Goal: Task Accomplishment & Management: Complete application form

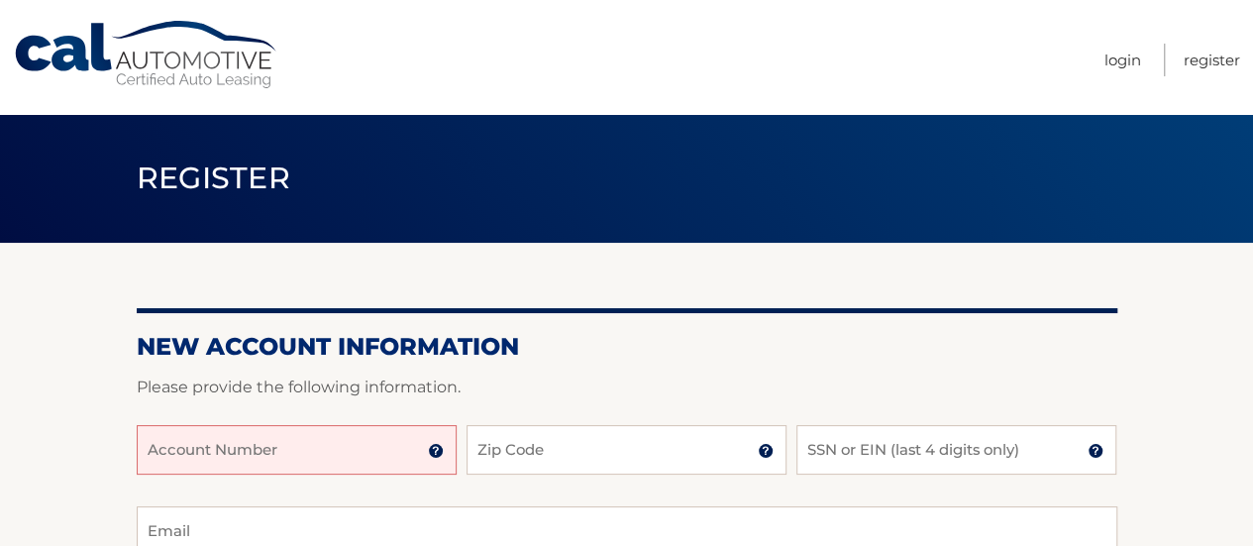
click at [697, 338] on h2 "New Account Information" at bounding box center [627, 347] width 980 height 30
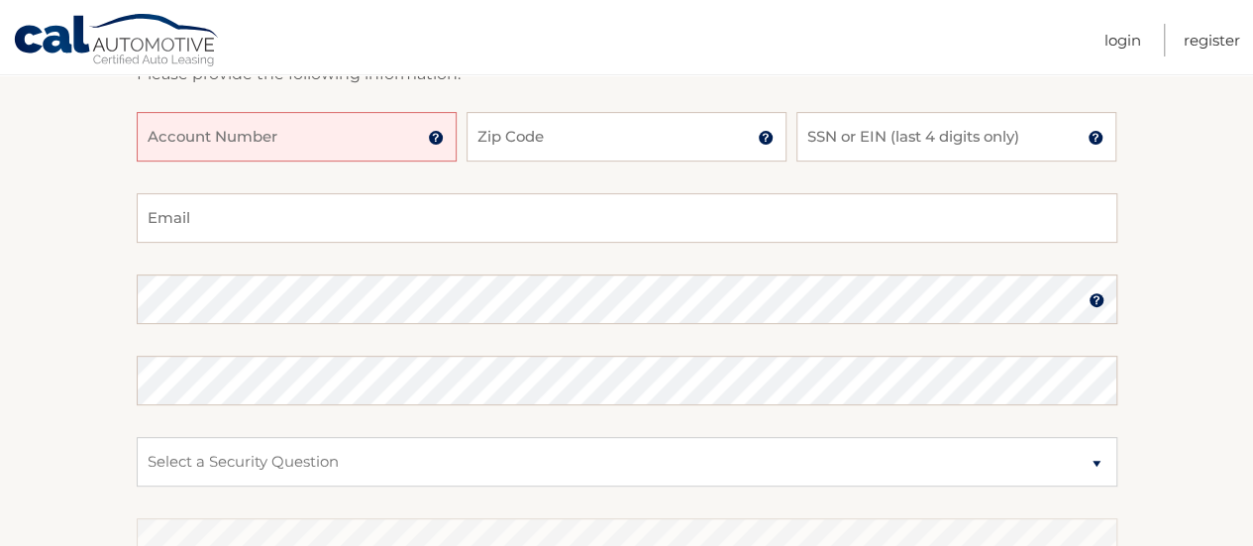
scroll to position [317, 0]
click at [303, 118] on input "Account Number" at bounding box center [297, 133] width 320 height 50
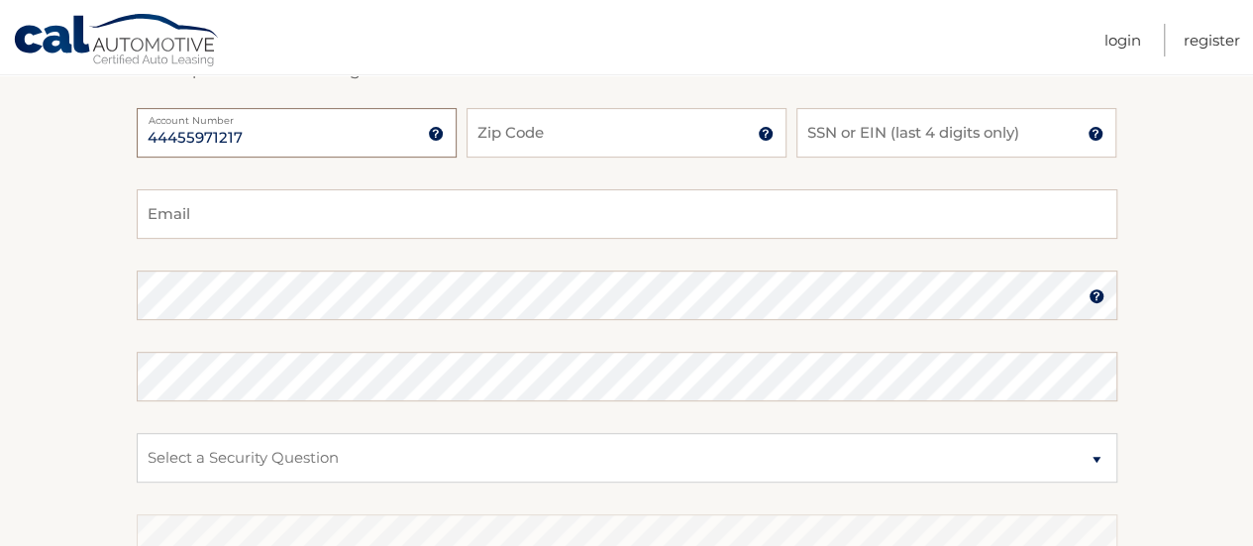
type input "44455971217"
click at [571, 115] on input "Zip Code" at bounding box center [626, 133] width 320 height 50
type input "14610"
click at [1026, 138] on input "SSN or EIN (last 4 digits only)" at bounding box center [956, 133] width 320 height 50
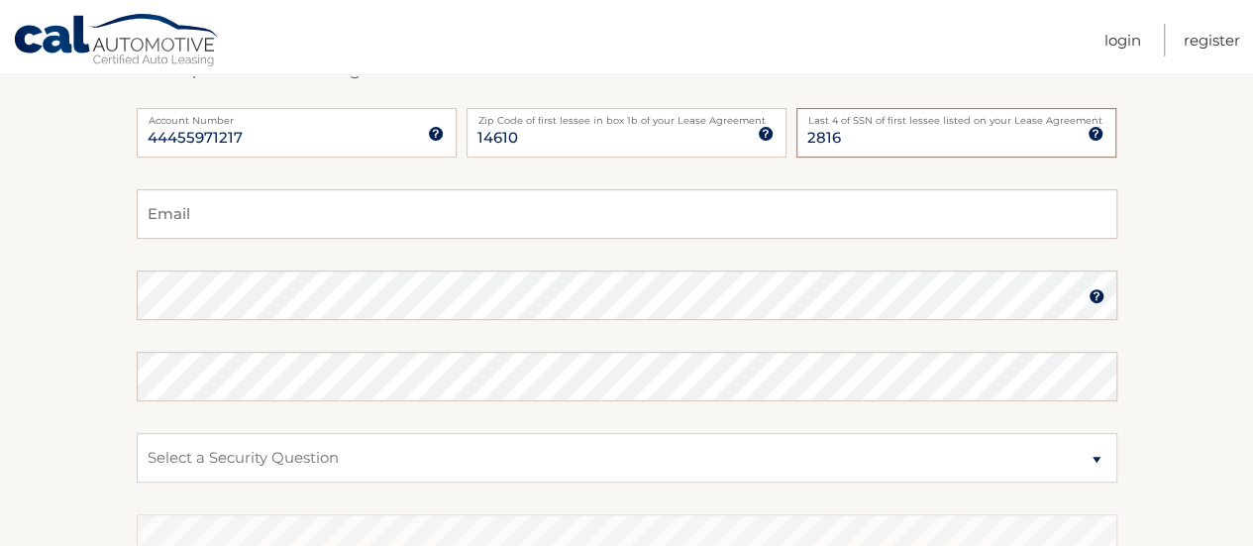
type input "2816"
click at [531, 233] on input "Email" at bounding box center [627, 214] width 980 height 50
type input "lmeyers649@gmail.com"
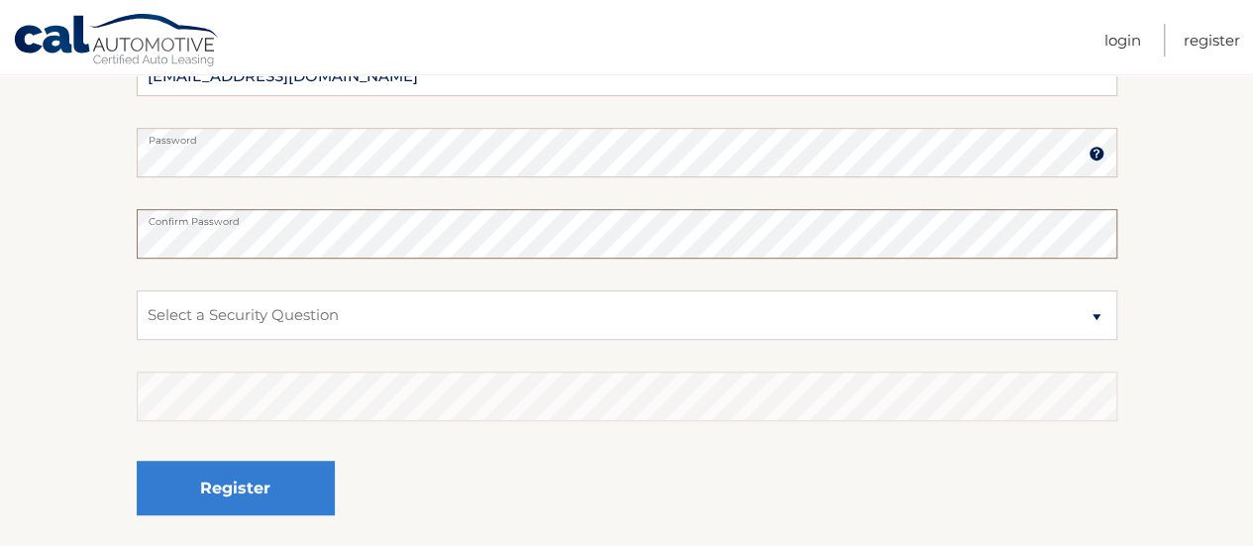
scroll to position [457, 0]
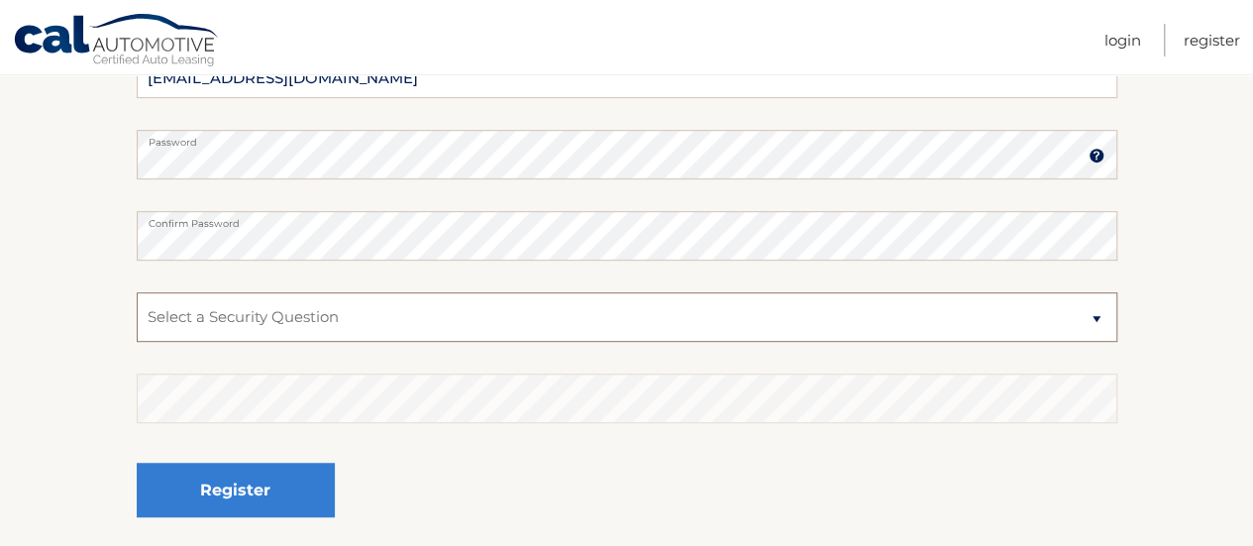
click at [406, 299] on select "Select a Security Question What was the name of your elementary school? What is…" at bounding box center [627, 317] width 980 height 50
select select "2"
click at [137, 292] on select "Select a Security Question What was the name of your elementary school? What is…" at bounding box center [627, 317] width 980 height 50
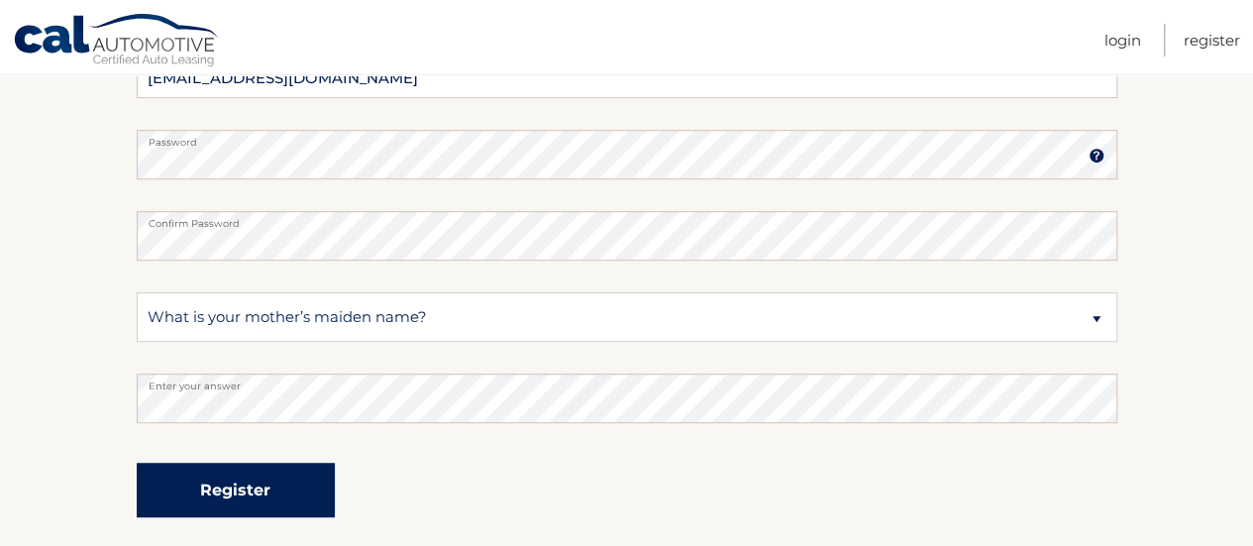
click at [279, 488] on button "Register" at bounding box center [236, 489] width 198 height 54
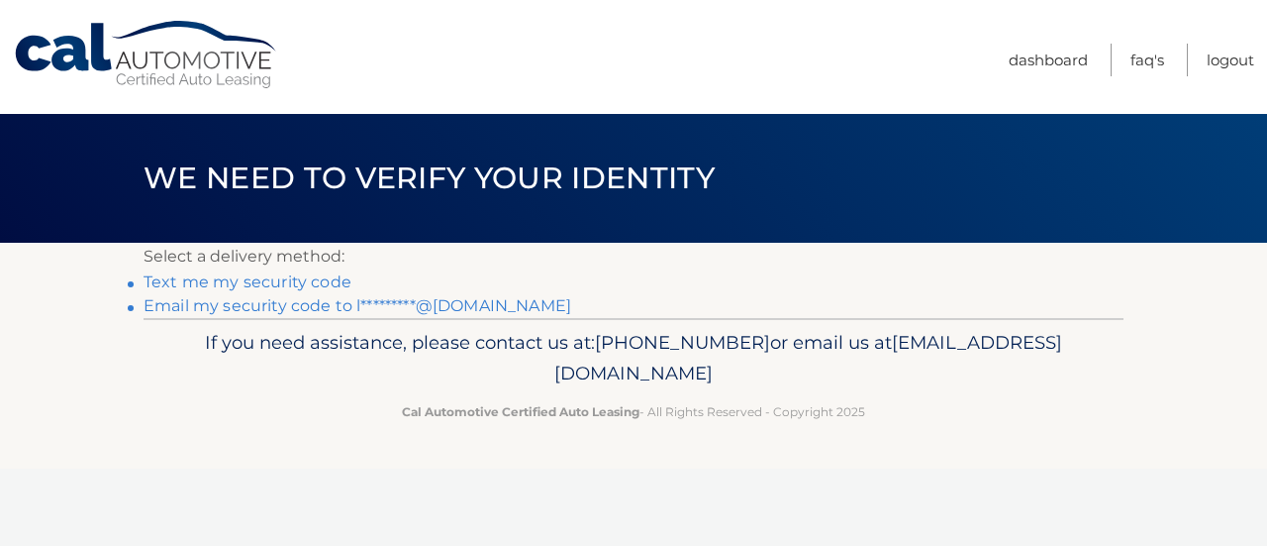
click at [259, 277] on link "Text me my security code" at bounding box center [248, 281] width 208 height 19
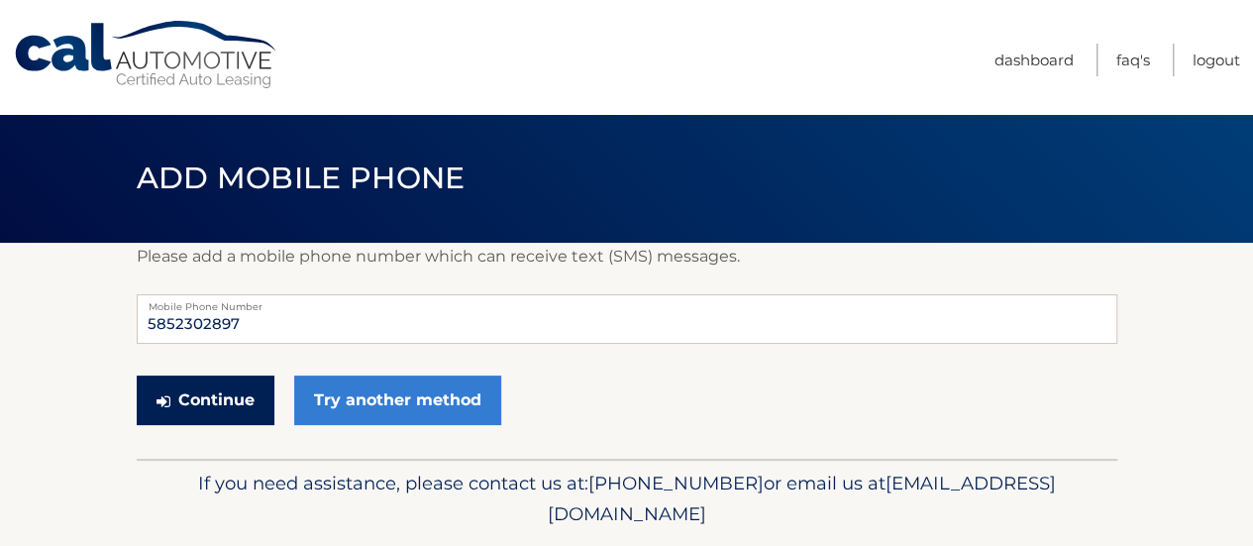
click at [251, 391] on button "Continue" at bounding box center [206, 400] width 138 height 50
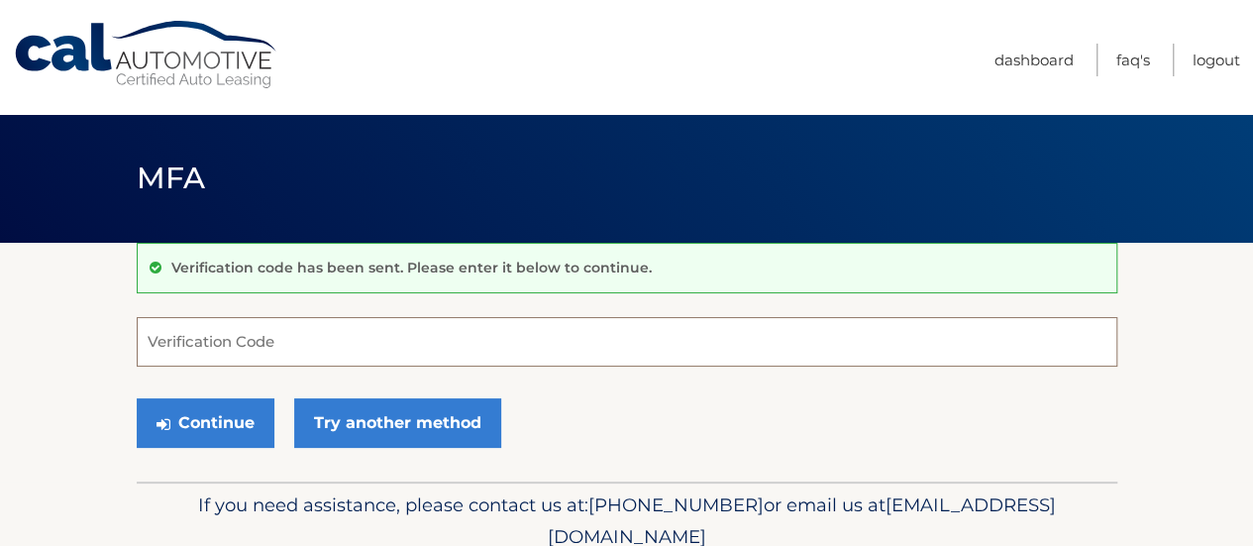
click at [236, 342] on input "Verification Code" at bounding box center [627, 342] width 980 height 50
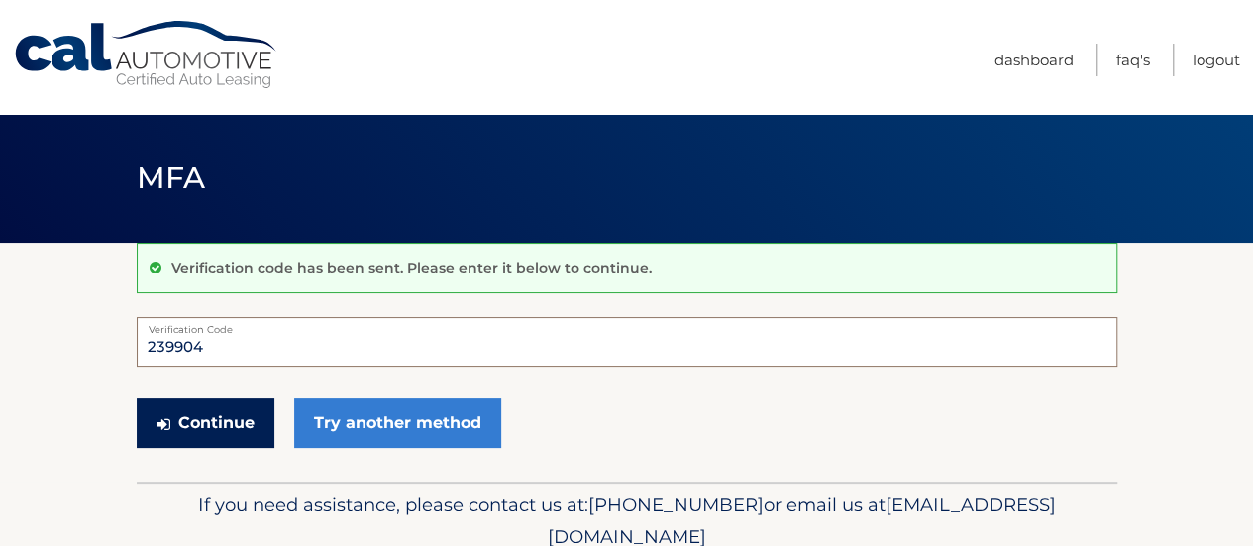
type input "239904"
click at [227, 417] on button "Continue" at bounding box center [206, 423] width 138 height 50
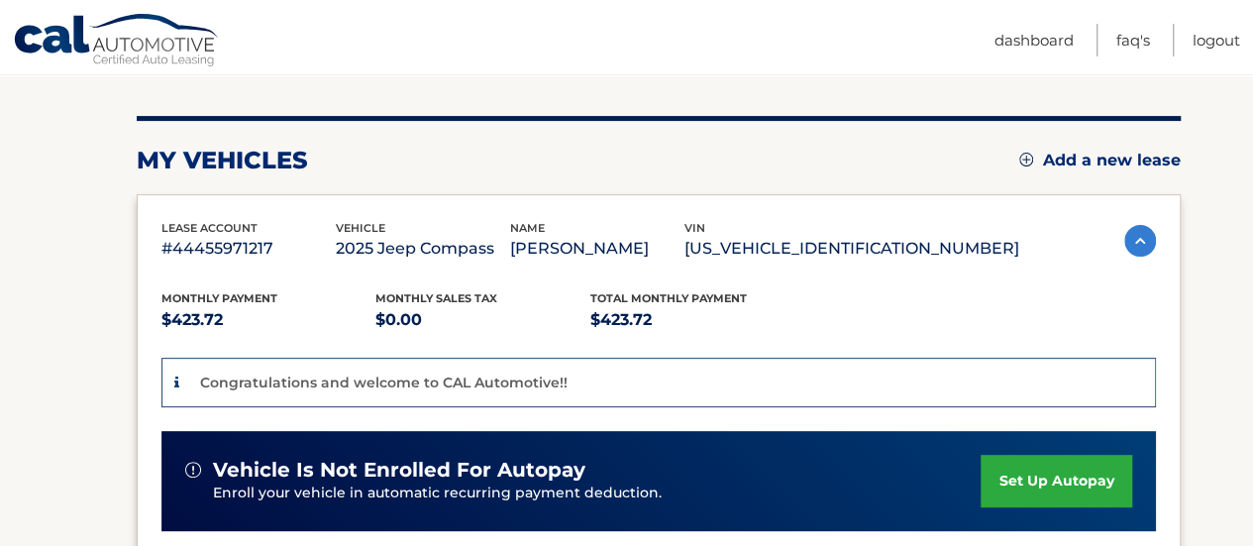
scroll to position [224, 0]
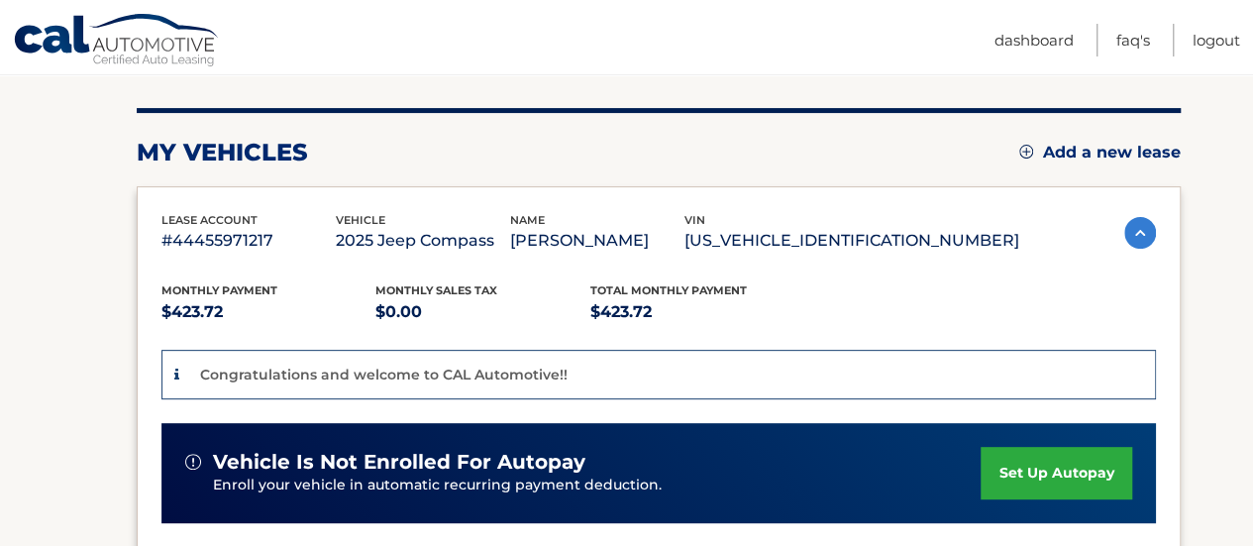
click at [1036, 468] on link "set up autopay" at bounding box center [1055, 473] width 151 height 52
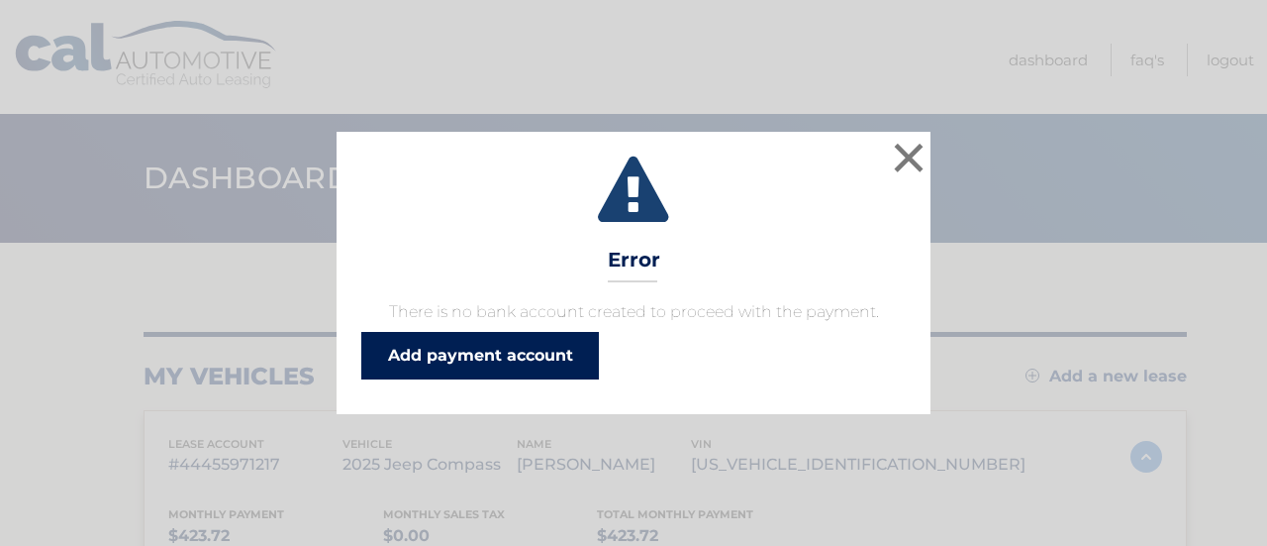
click at [455, 363] on link "Add payment account" at bounding box center [480, 356] width 238 height 48
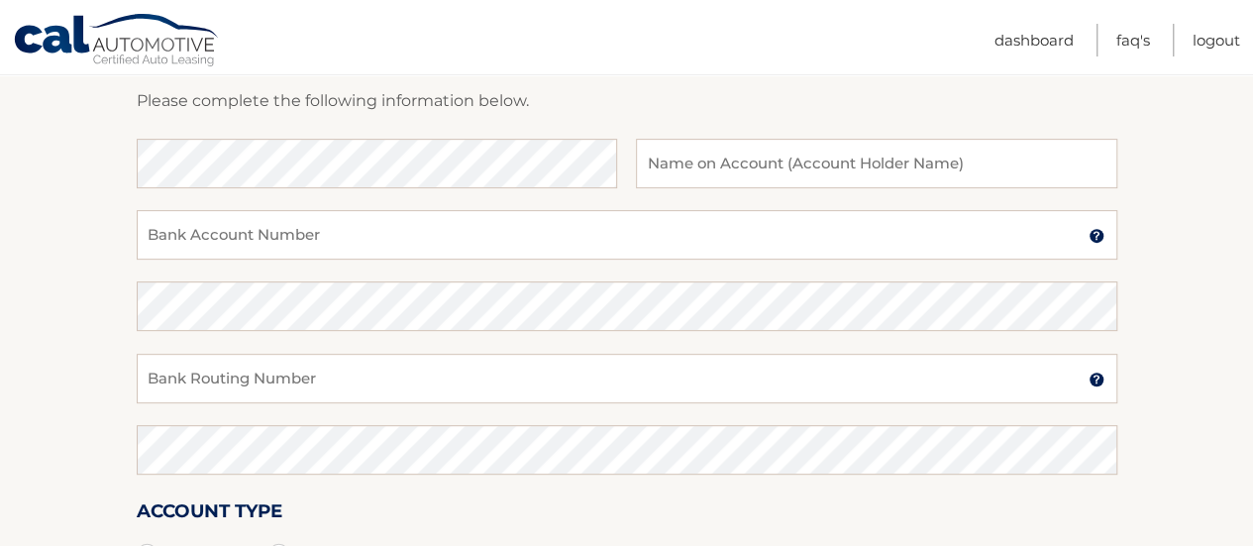
scroll to position [296, 0]
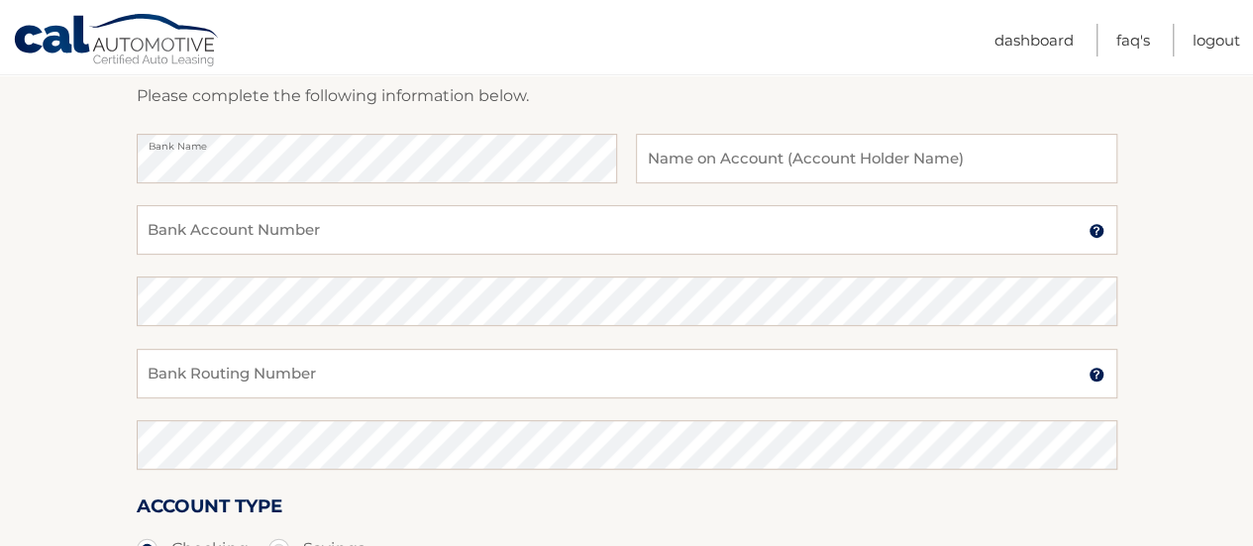
drag, startPoint x: 686, startPoint y: 189, endPoint x: 681, endPoint y: 151, distance: 38.9
click at [681, 151] on div "Bank Name Name on Account (Account Holder Name)" at bounding box center [627, 169] width 980 height 71
click at [681, 151] on input "text" at bounding box center [876, 159] width 480 height 50
type input "Laura Meyers"
click at [666, 203] on div "Bank Name Laura Meyers Name on Bank Account Holder" at bounding box center [627, 169] width 980 height 71
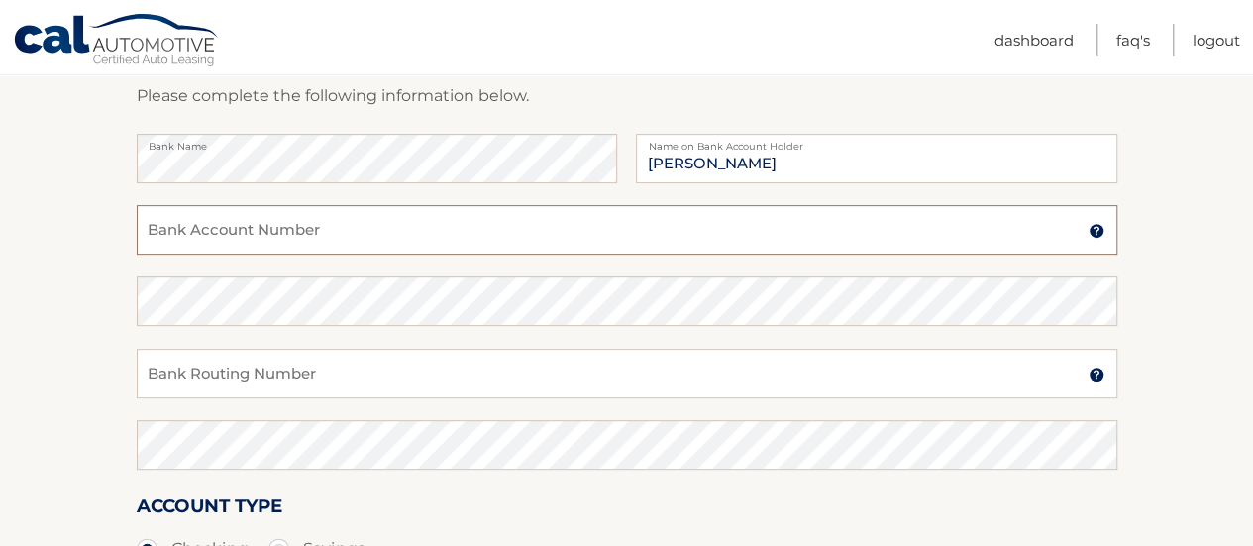
click at [1036, 227] on input "Bank Account Number" at bounding box center [627, 230] width 980 height 50
type input "0"
click at [217, 362] on input "Bank Routing Number" at bounding box center [627, 374] width 980 height 50
drag, startPoint x: 271, startPoint y: 384, endPoint x: 88, endPoint y: 385, distance: 183.2
click at [88, 385] on section "Account Overview | Set Up Account Info ADD NEW ACCOUNT Please complete the foll…" at bounding box center [626, 325] width 1253 height 756
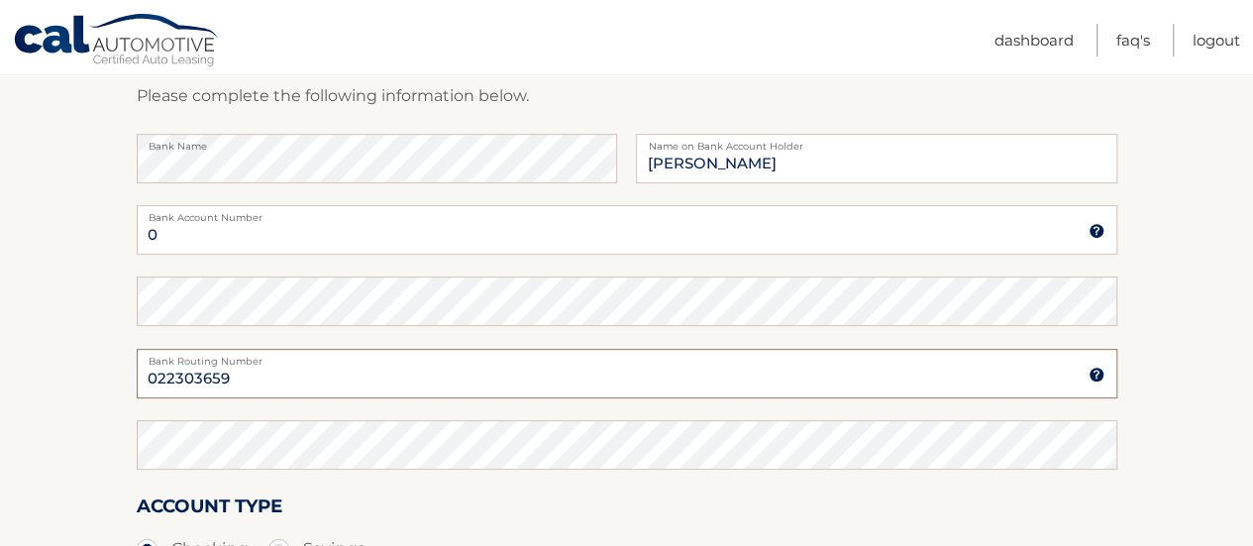
type input "022303659"
click at [167, 239] on input "0" at bounding box center [627, 230] width 980 height 50
click at [208, 236] on input "1104420200" at bounding box center [627, 230] width 980 height 50
type input "1104420200"
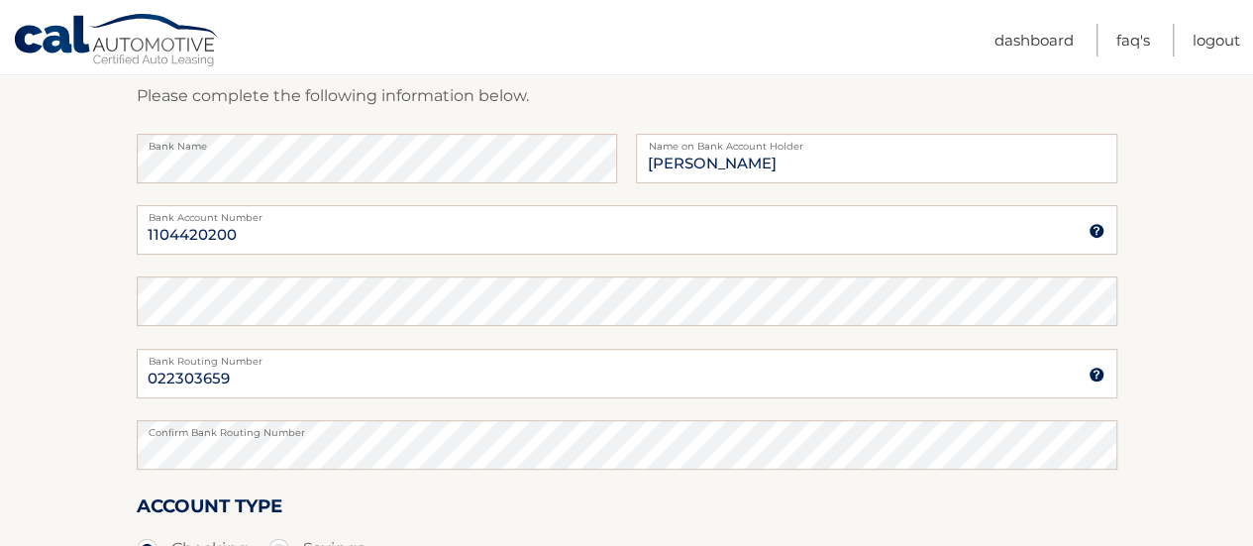
click at [236, 315] on div "Confirm Bank Account Number" at bounding box center [627, 311] width 980 height 71
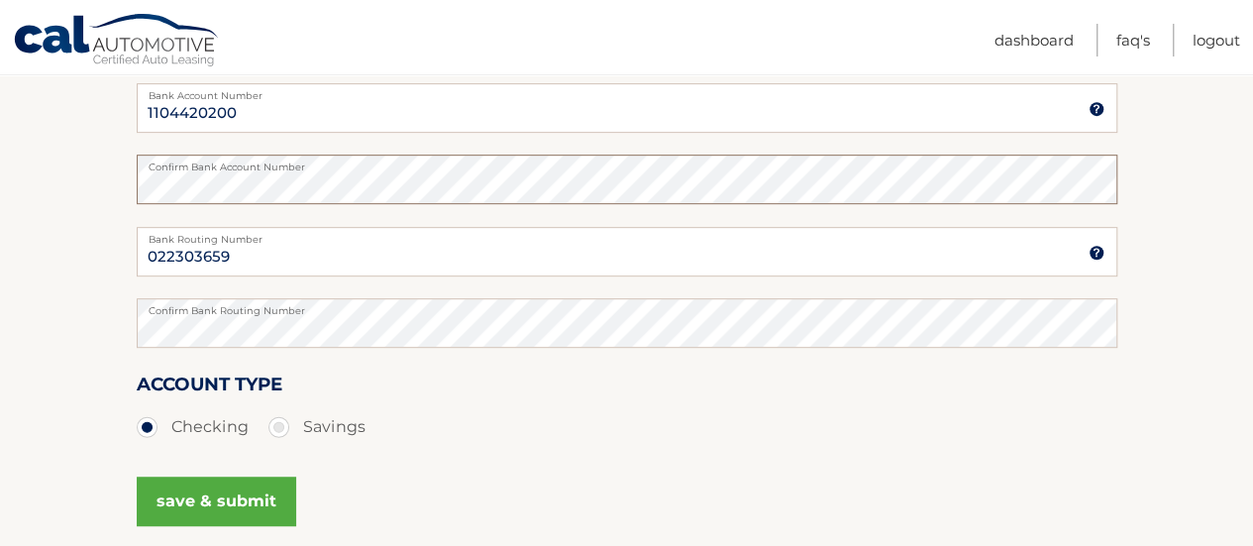
scroll to position [436, 0]
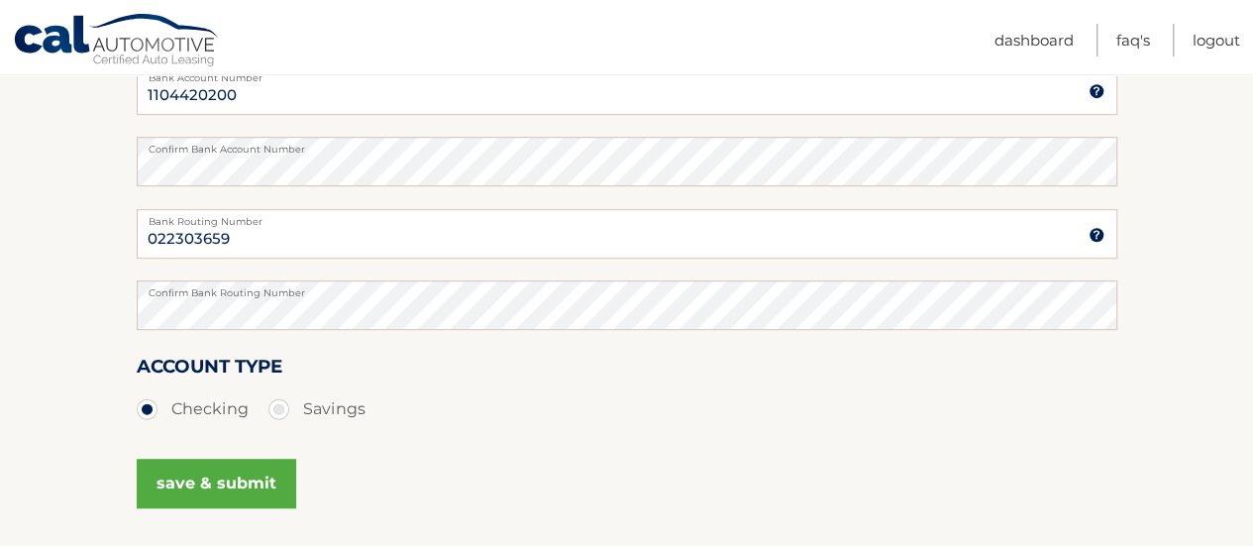
click at [197, 484] on button "save & submit" at bounding box center [216, 483] width 159 height 50
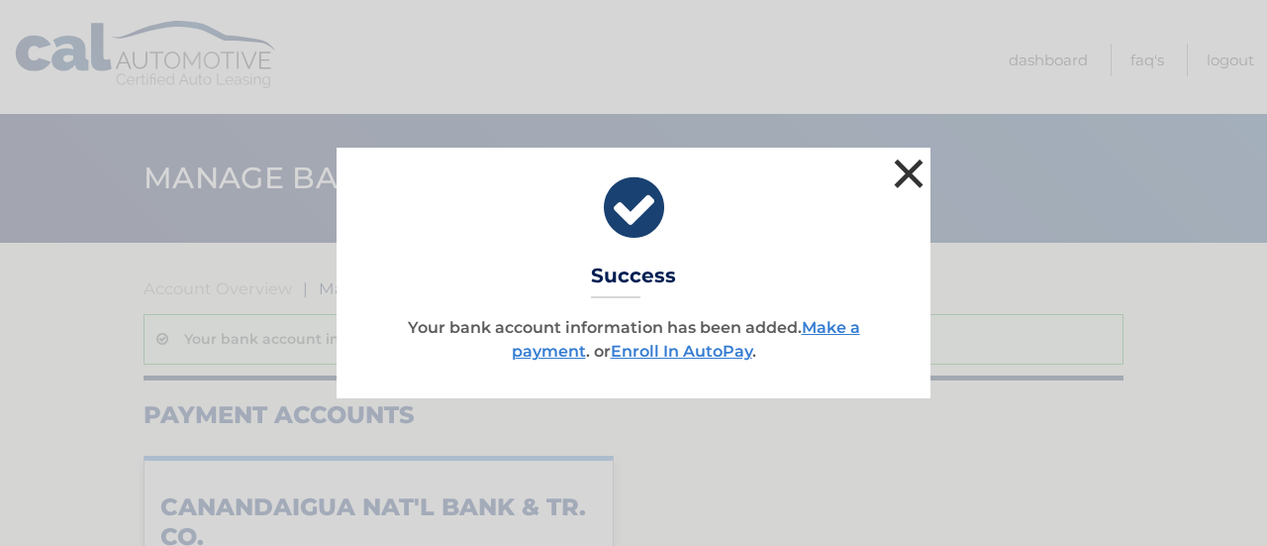
click at [918, 179] on button "×" at bounding box center [909, 173] width 40 height 40
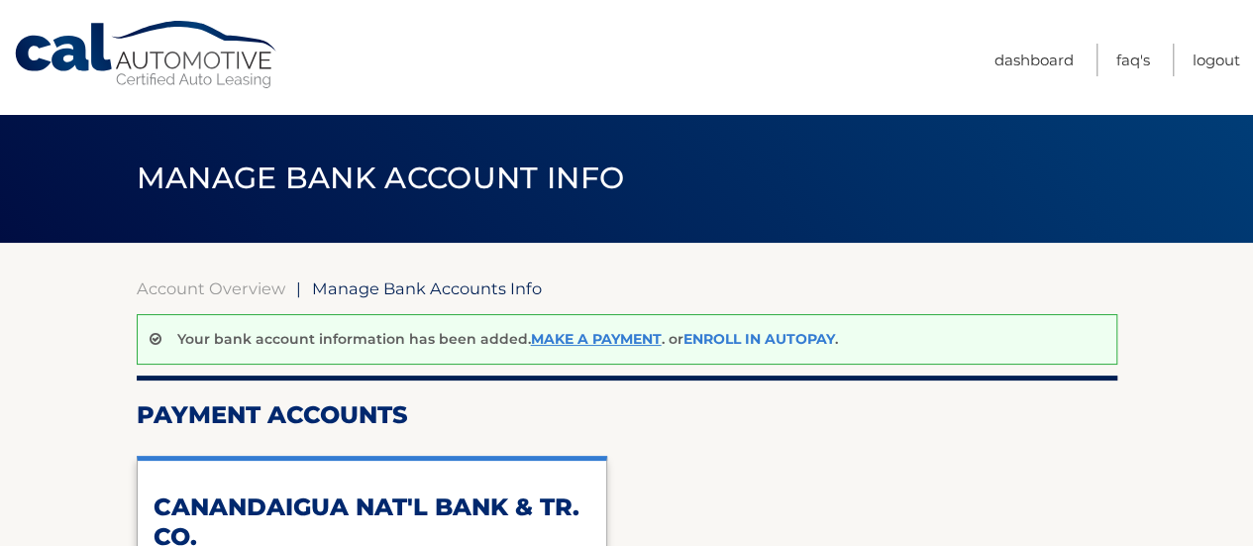
click at [768, 330] on link "Enroll In AutoPay" at bounding box center [759, 339] width 152 height 18
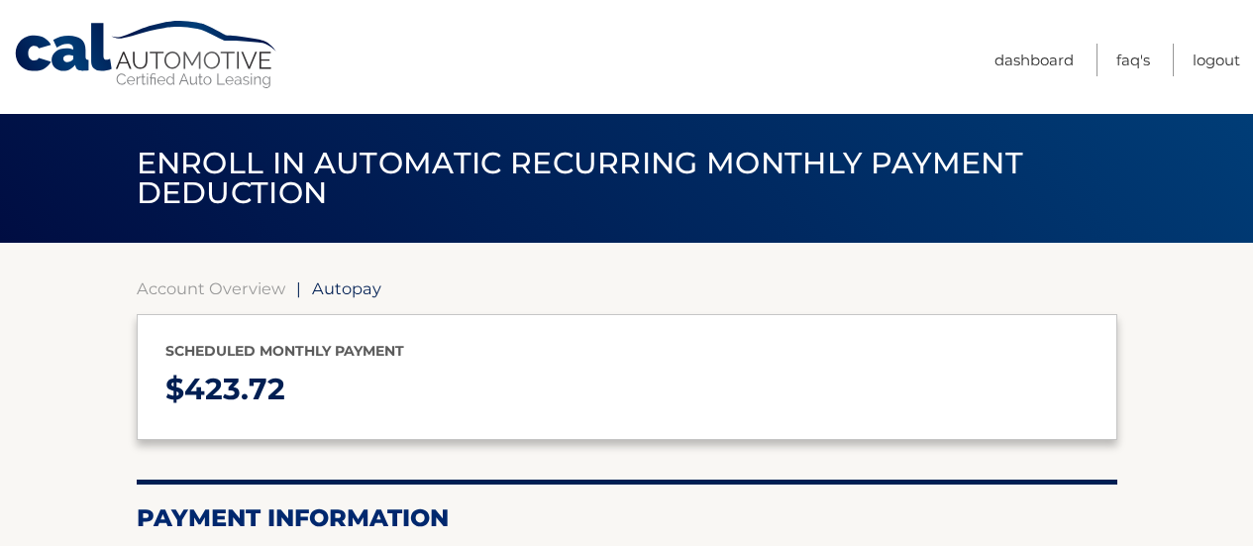
select select "ZmE5NDU0YTAtMTYwZi00YjE5LWEyOGItNjM1MDZjNzAyZmM4"
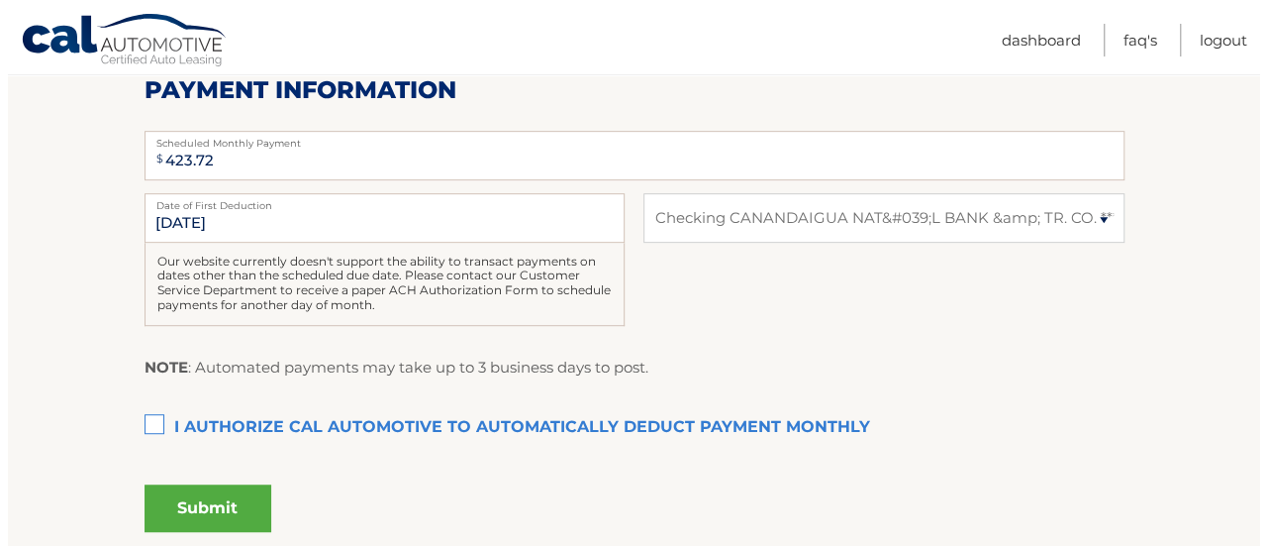
scroll to position [433, 0]
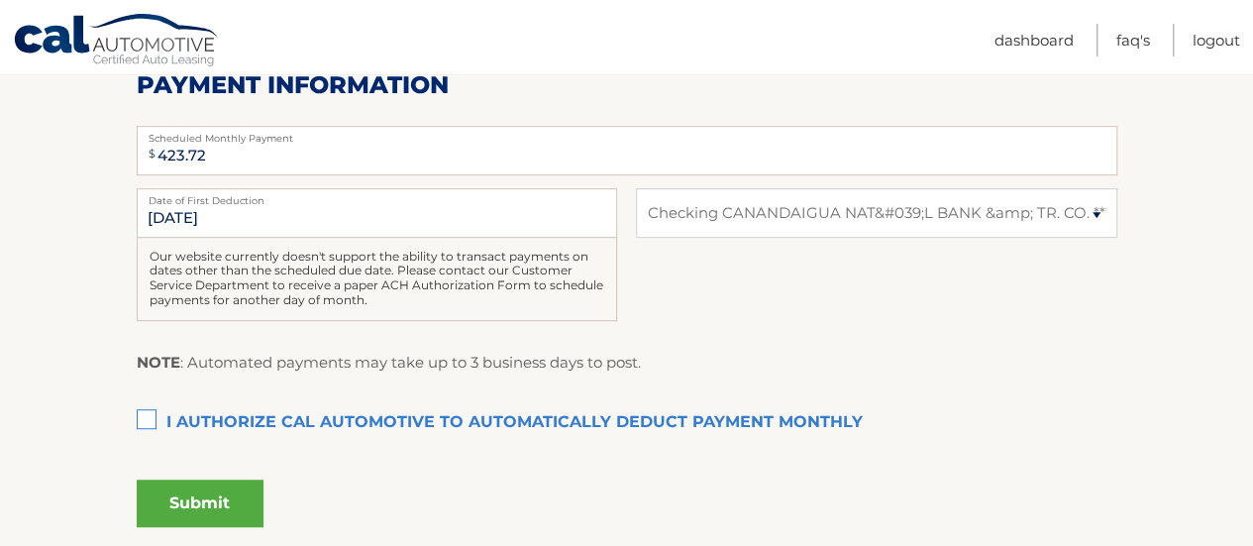
click at [142, 413] on label "I authorize cal automotive to automatically deduct payment monthly This checkbo…" at bounding box center [627, 423] width 980 height 40
click at [0, 0] on input "I authorize cal automotive to automatically deduct payment monthly This checkbo…" at bounding box center [0, 0] width 0 height 0
click at [206, 507] on button "Submit" at bounding box center [200, 503] width 127 height 48
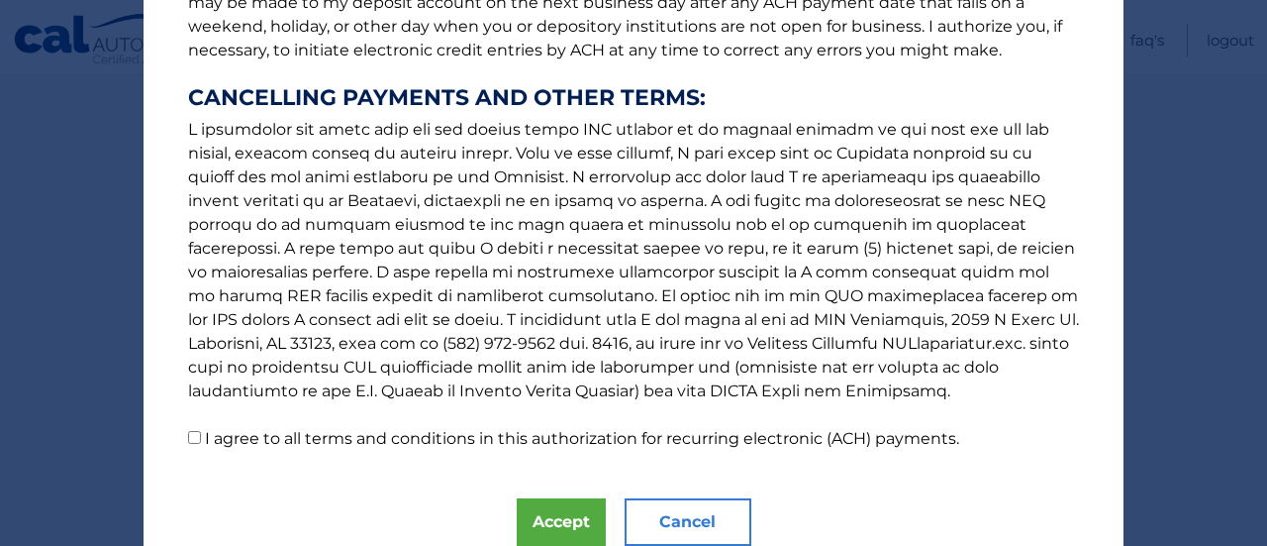
scroll to position [413, 0]
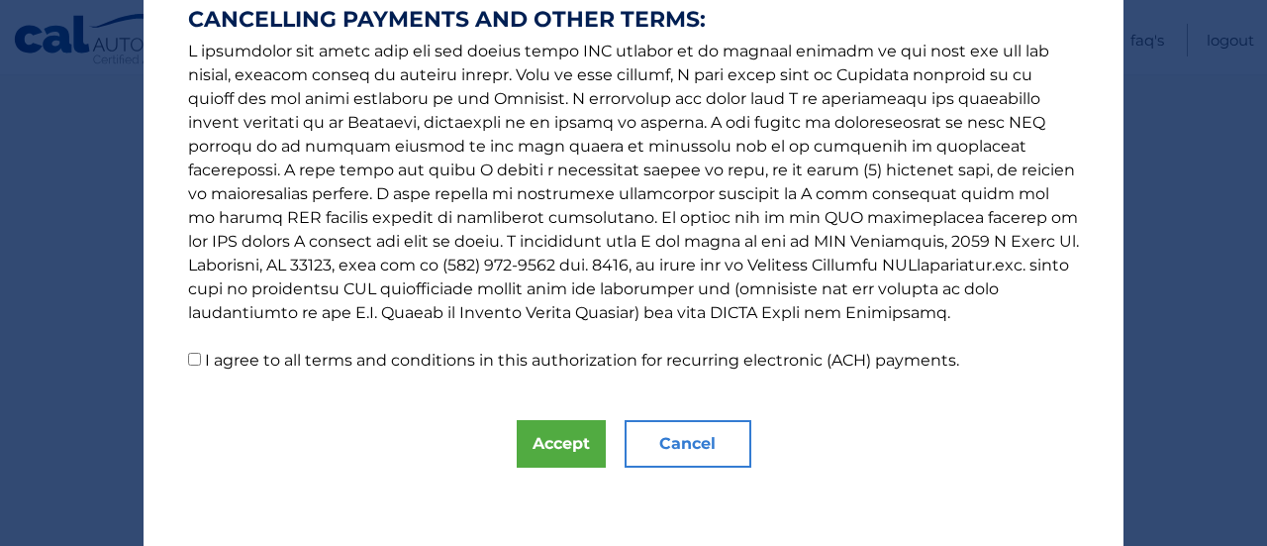
click at [188, 361] on p "The words "I" "me" and "my" mean any identified Customer who signs this Authori…" at bounding box center [633, 0] width 931 height 745
click at [188, 361] on input "I agree to all terms and conditions in this authorization for recurring electro…" at bounding box center [194, 359] width 13 height 13
checkbox input "true"
click at [564, 418] on div "The words "I" "me" and "my" mean any identified Customer who signs this Authori…" at bounding box center [634, 67] width 980 height 960
click at [568, 430] on button "Accept" at bounding box center [561, 444] width 89 height 48
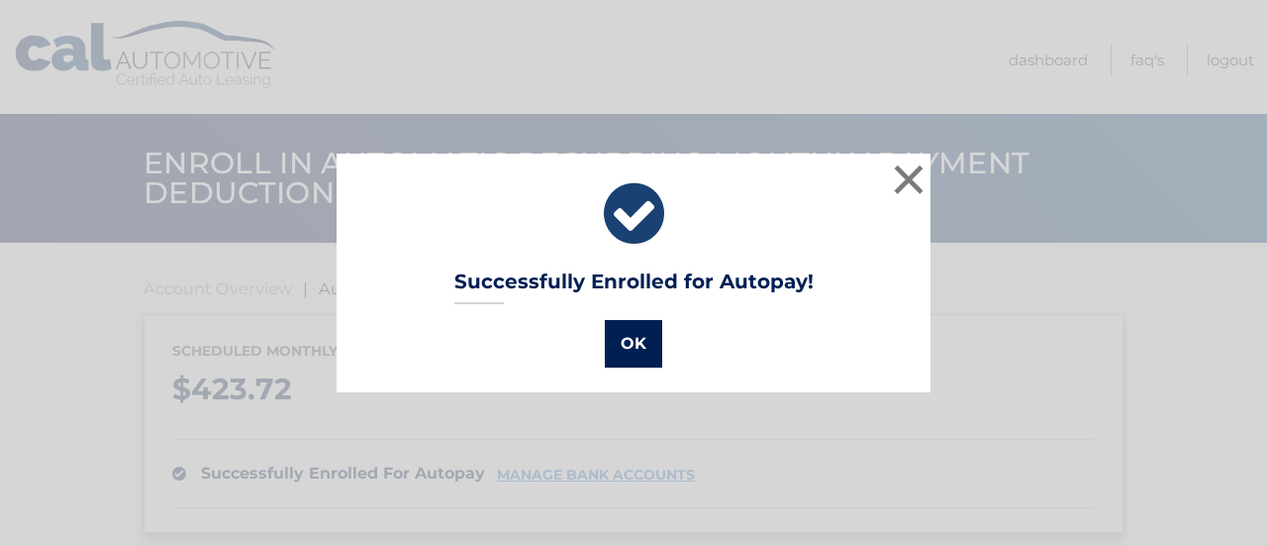
click at [639, 330] on button "OK" at bounding box center [633, 344] width 57 height 48
